Goal: Transaction & Acquisition: Subscribe to service/newsletter

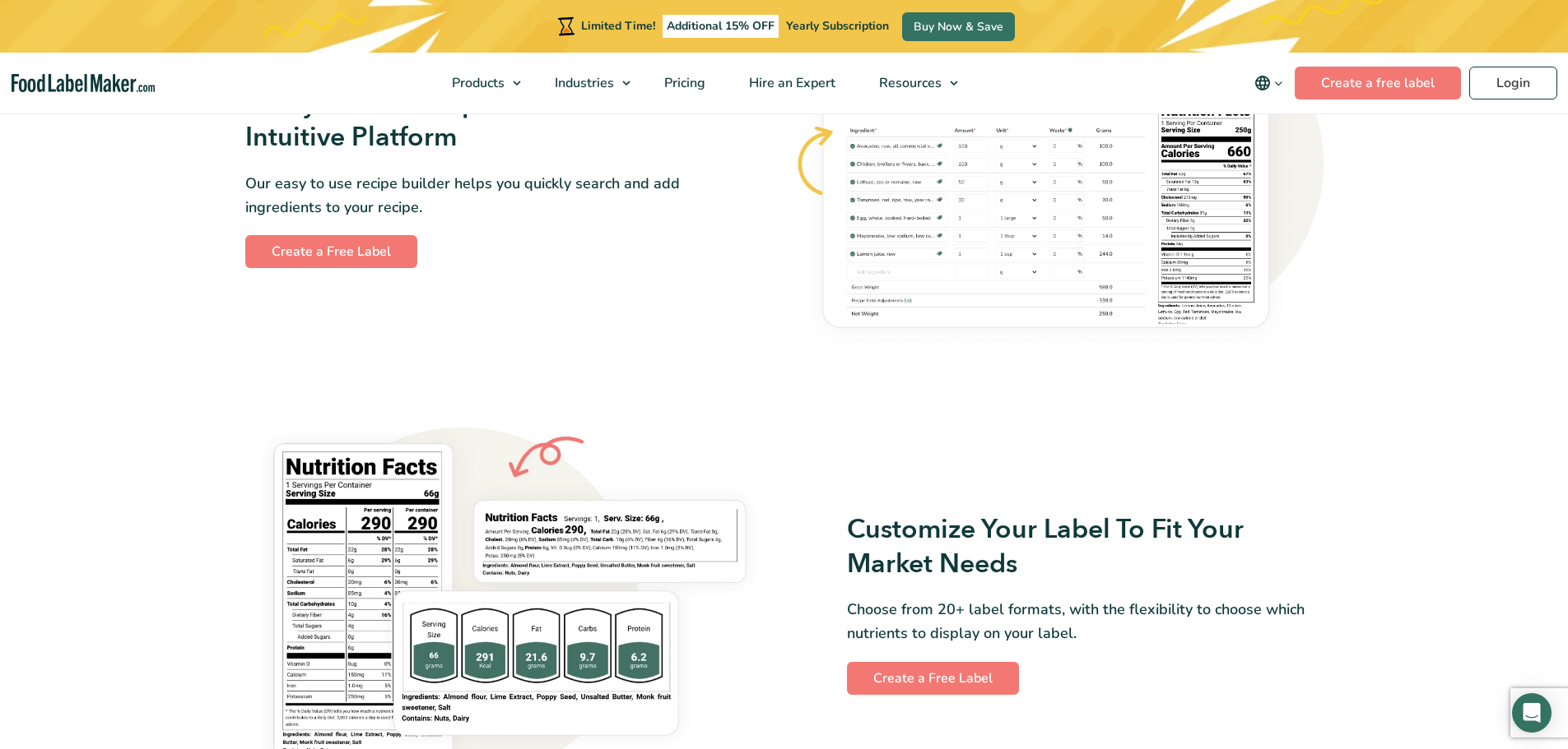
scroll to position [1005, 0]
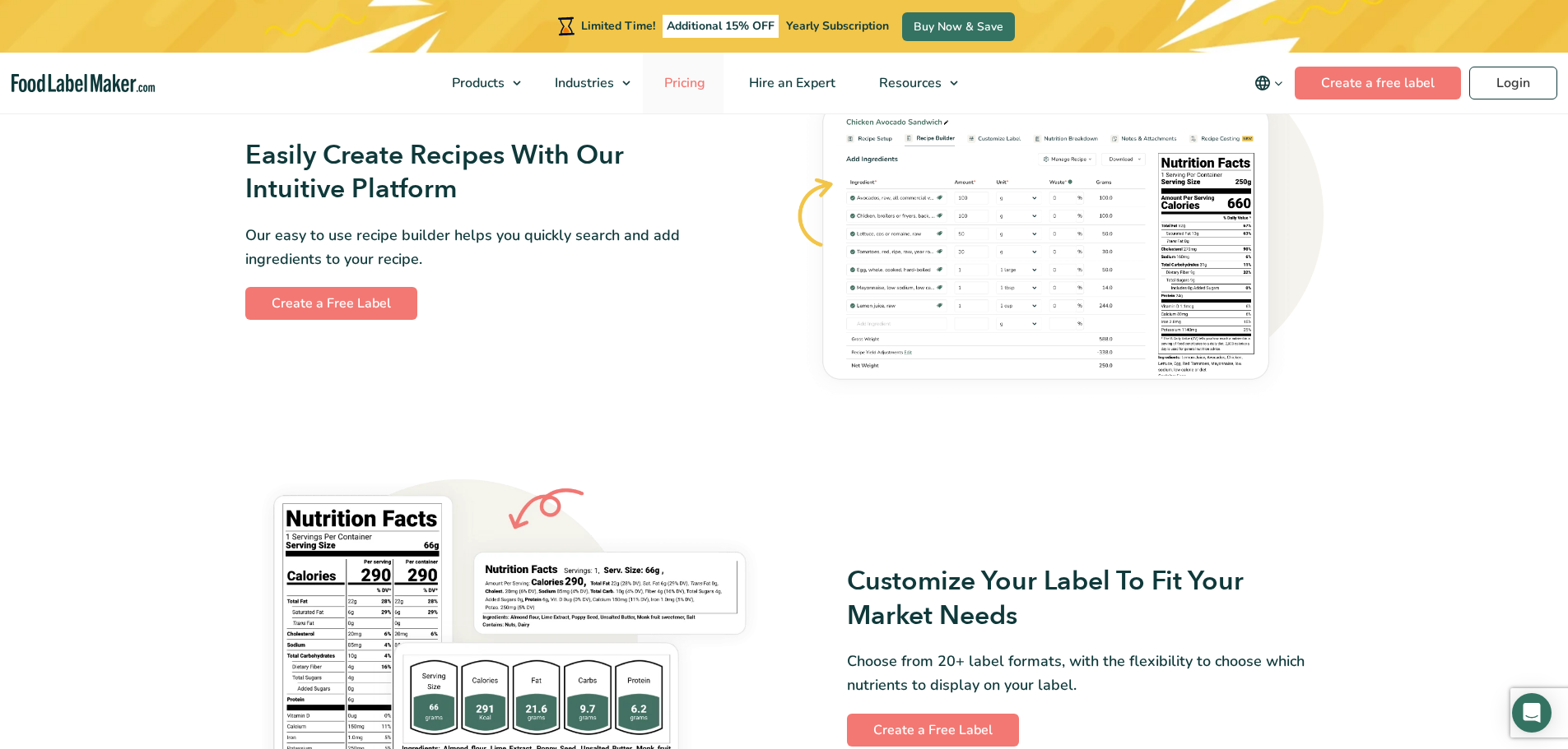
click at [674, 84] on span "Pricing" at bounding box center [683, 82] width 47 height 18
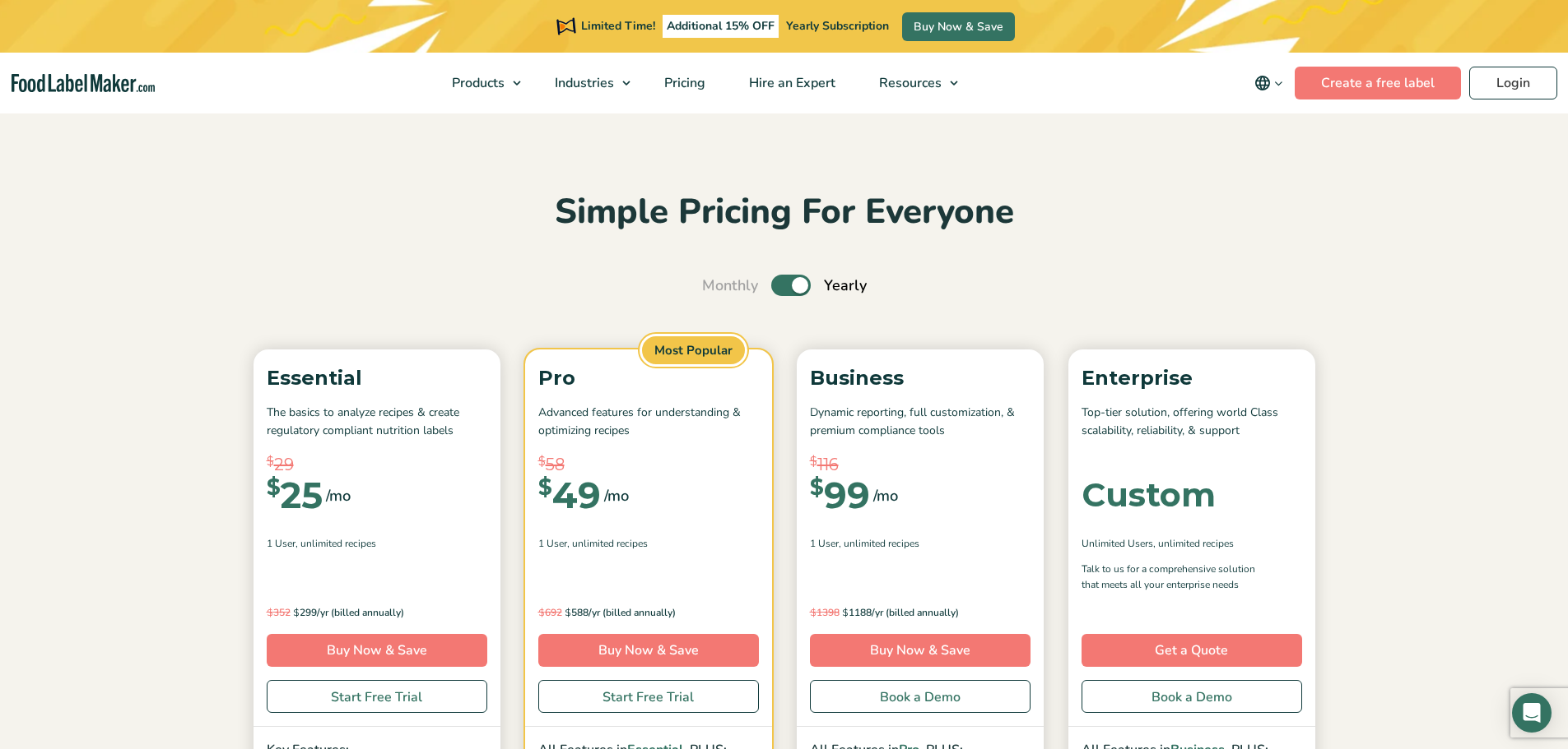
click at [744, 131] on section "Simple Pricing For Everyone Monthly Toggle Yearly (6 Month Free + 2 Free Nutrit…" at bounding box center [784, 625] width 1568 height 1028
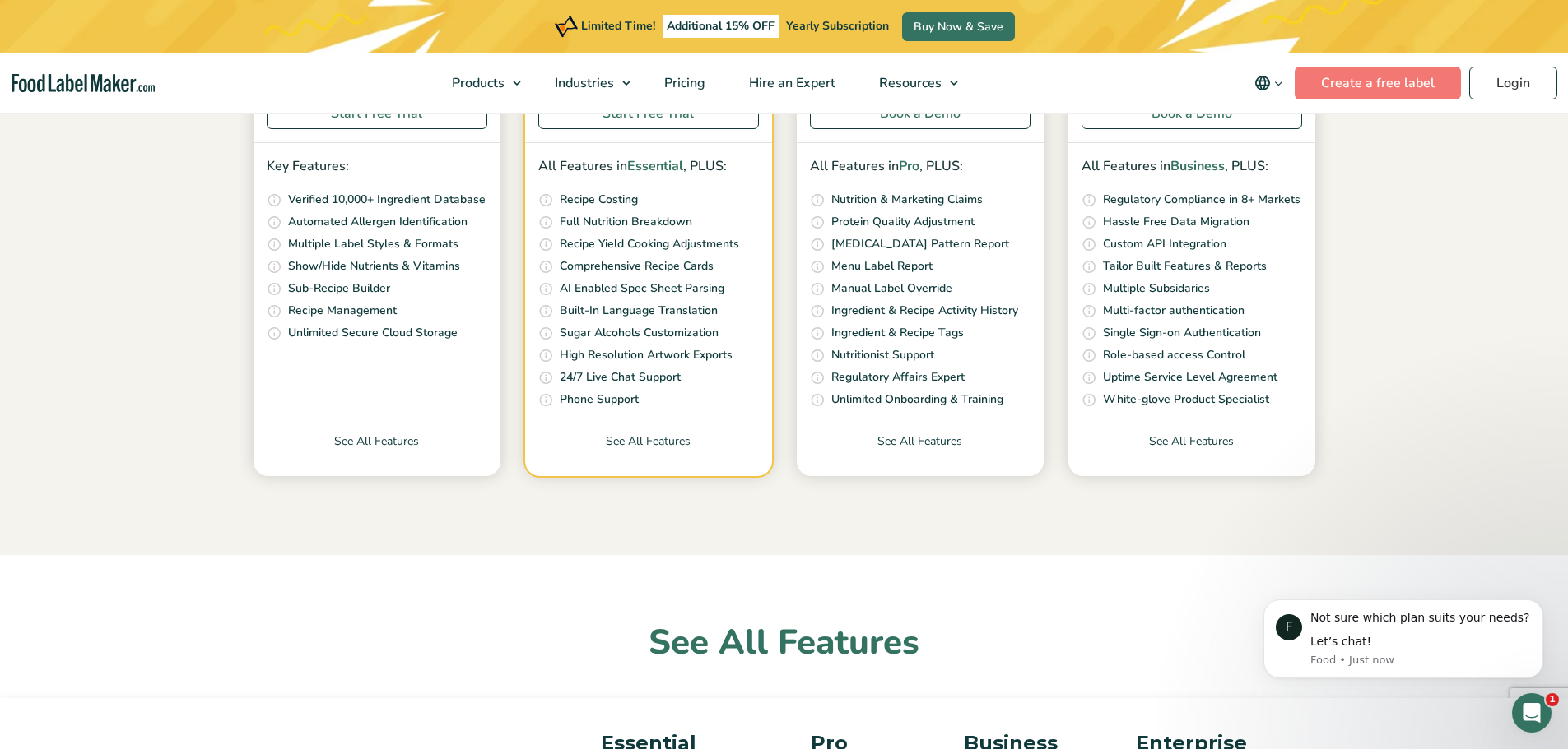
scroll to position [538, 0]
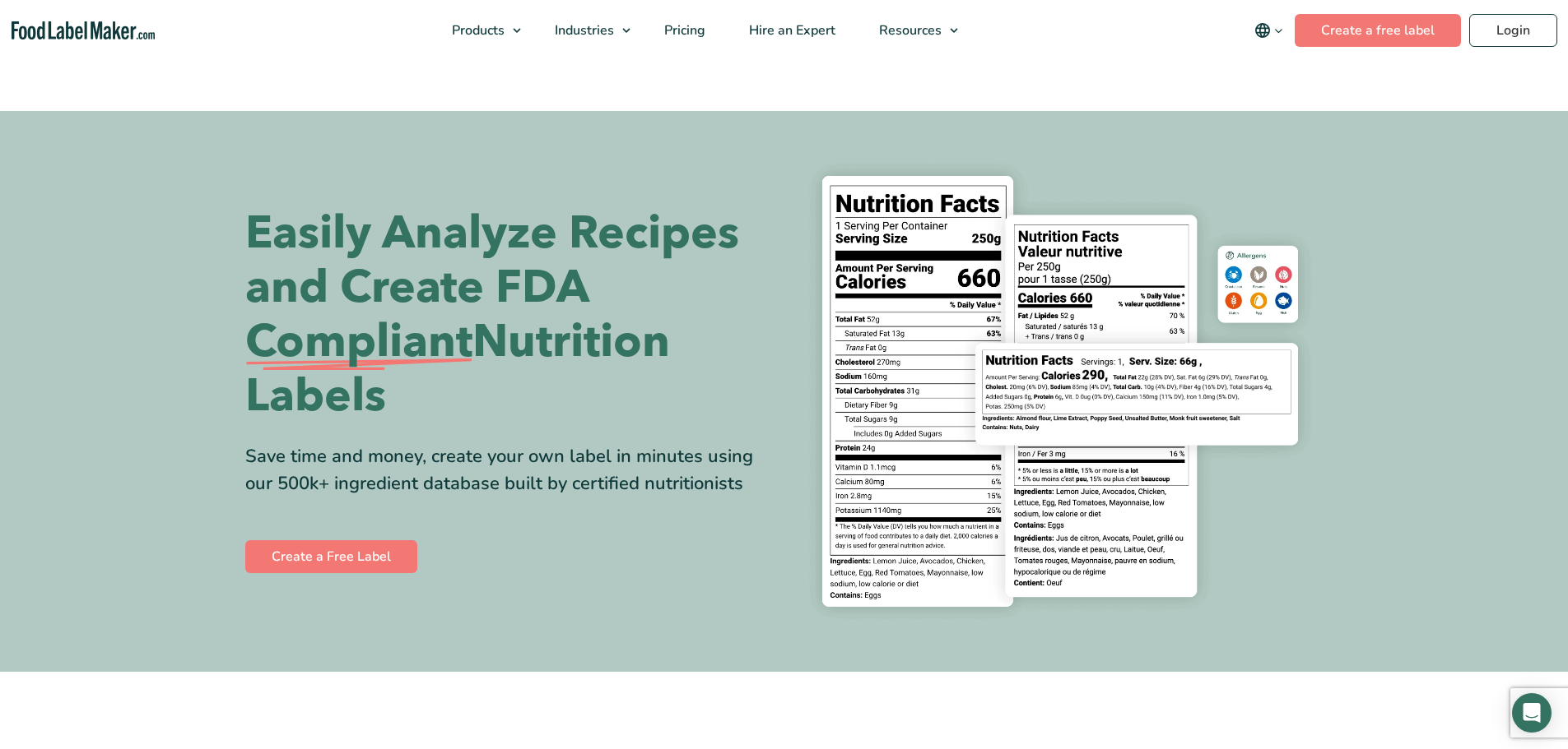
click at [724, 222] on h1 "Easily Analyze Recipes and Create FDA Compliant Nutrition Labels" at bounding box center [509, 315] width 526 height 218
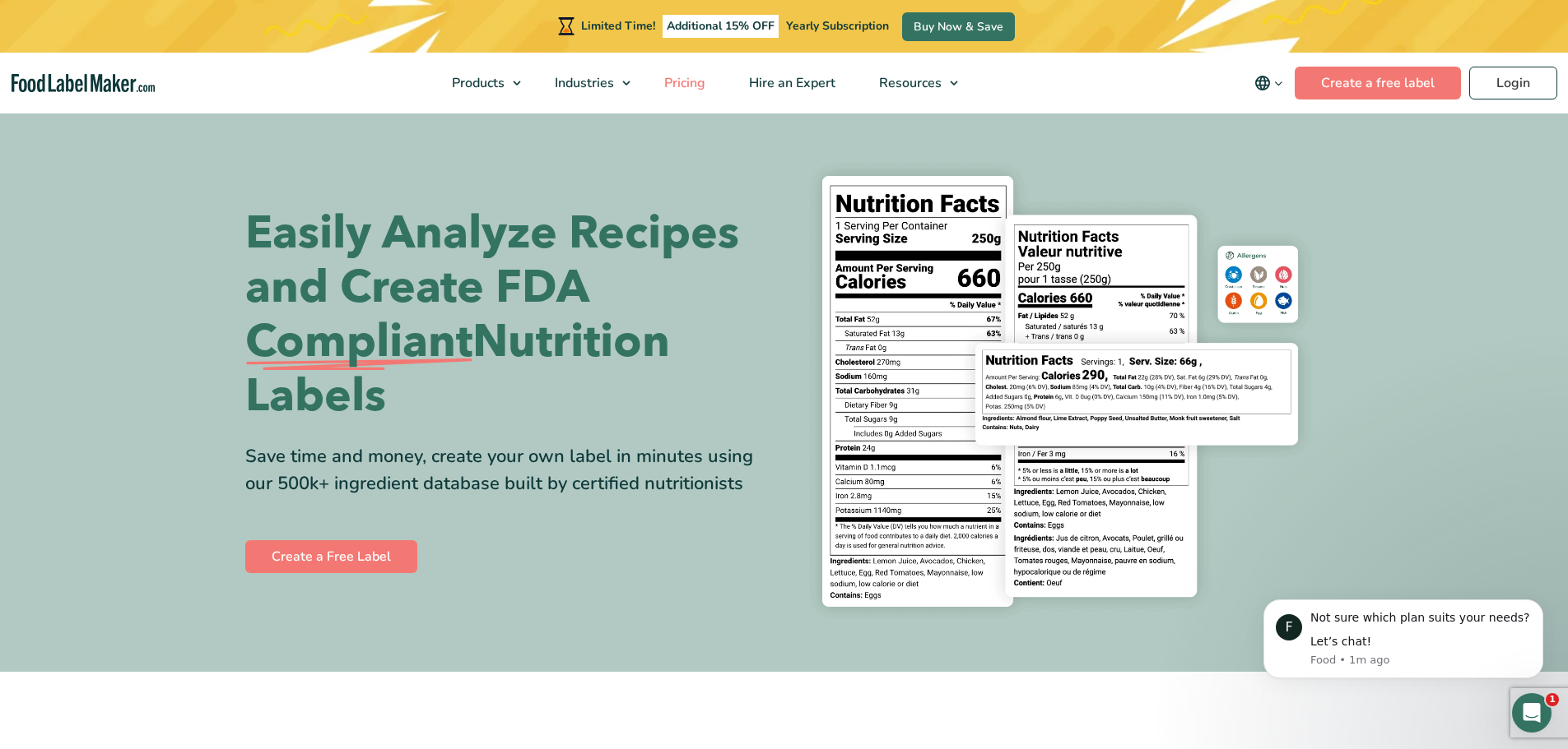
click at [677, 85] on span "Pricing" at bounding box center [683, 82] width 47 height 18
